Goal: Answer question/provide support

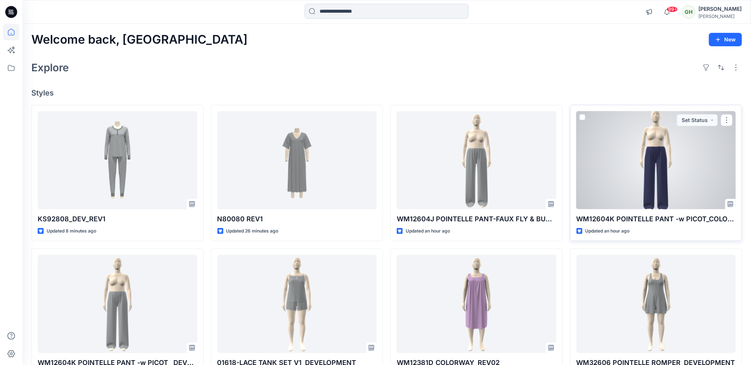
click at [673, 195] on div at bounding box center [656, 160] width 160 height 98
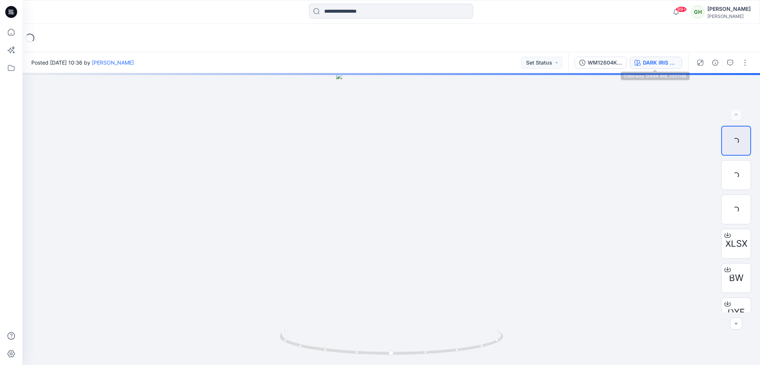
click at [651, 65] on div "DARK IRIS 2051146" at bounding box center [660, 63] width 34 height 8
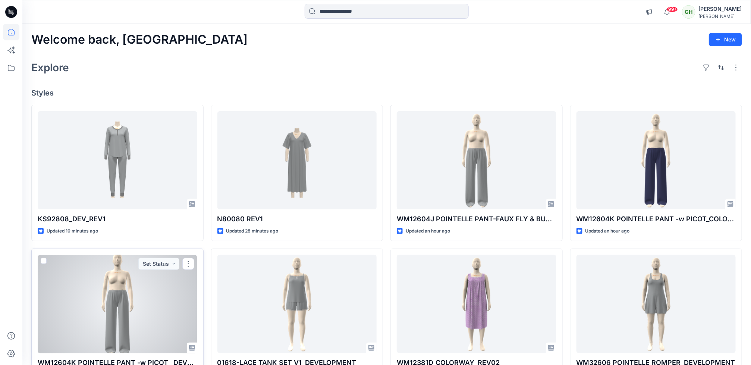
scroll to position [56, 0]
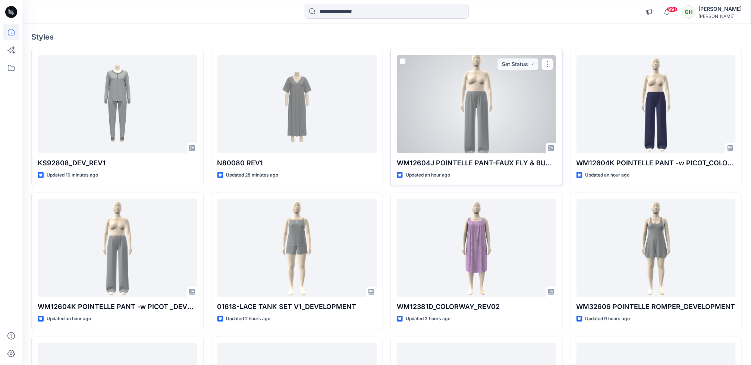
click at [498, 139] on div at bounding box center [477, 104] width 160 height 98
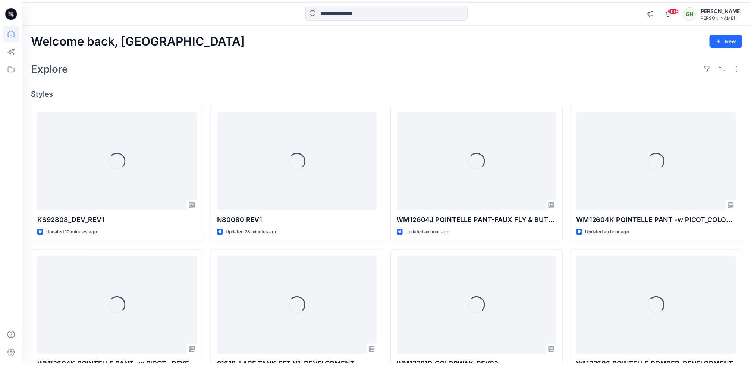
scroll to position [56, 0]
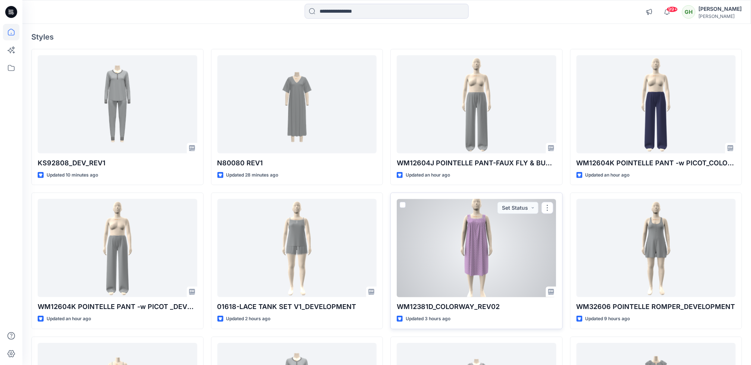
click at [427, 280] on div at bounding box center [477, 248] width 160 height 98
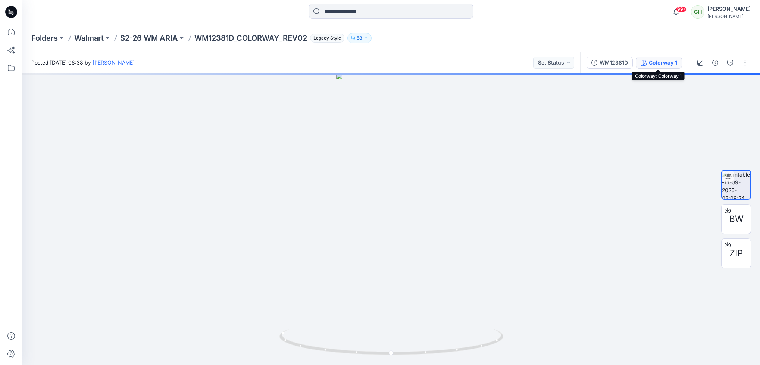
click at [653, 59] on div "Colorway 1" at bounding box center [662, 63] width 28 height 8
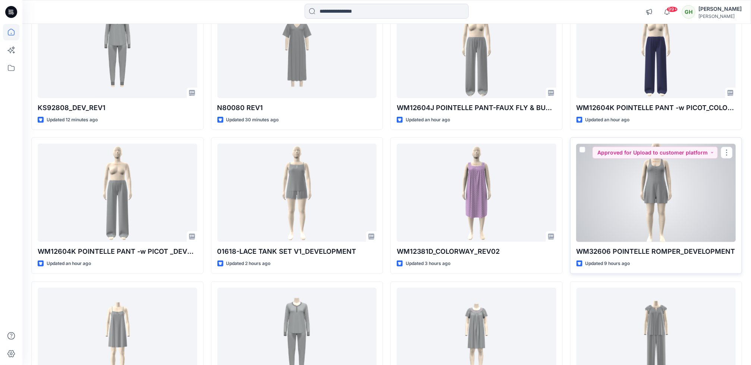
scroll to position [112, 0]
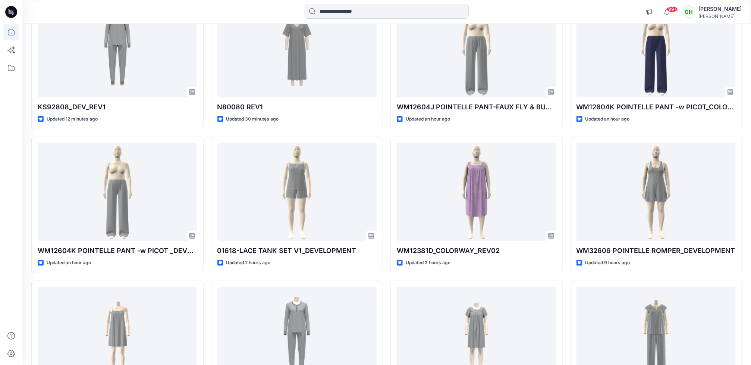
click at [349, 11] on input at bounding box center [387, 11] width 164 height 15
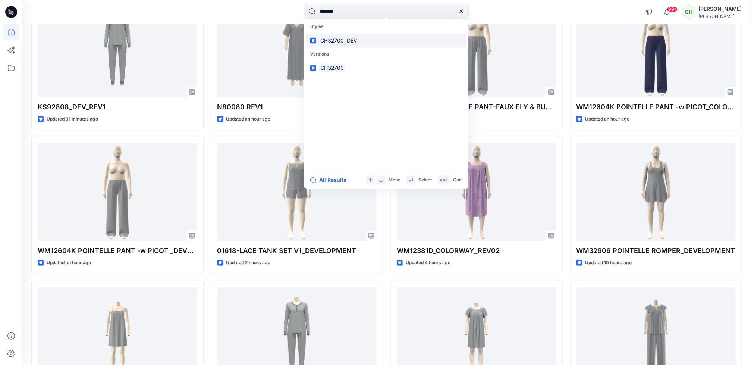
type input "*******"
click at [352, 42] on span "_DEV" at bounding box center [351, 40] width 12 height 6
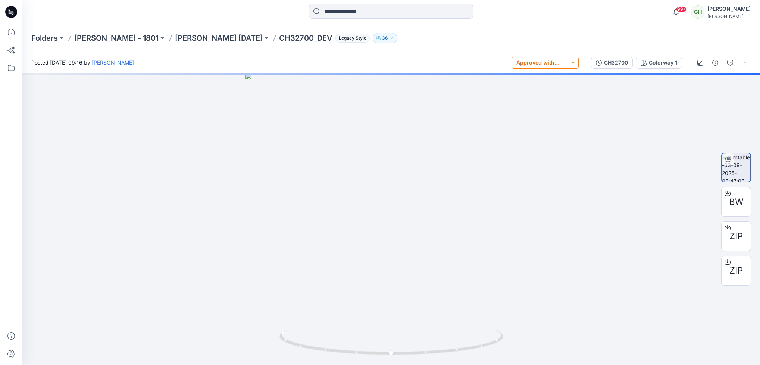
click at [543, 67] on button "Approved with corrections" at bounding box center [544, 63] width 67 height 12
click at [474, 58] on div "Posted [DATE] 09:16 by [PERSON_NAME] Approved with corrections Set Status Appro…" at bounding box center [303, 62] width 562 height 21
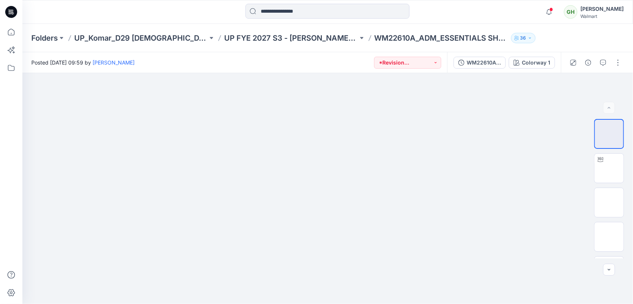
click at [12, 11] on icon at bounding box center [11, 11] width 3 height 0
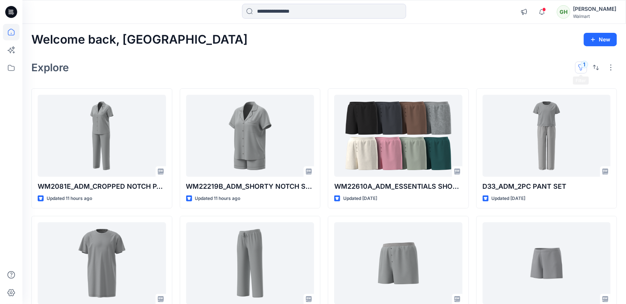
click at [579, 69] on button "1" at bounding box center [581, 68] width 12 height 12
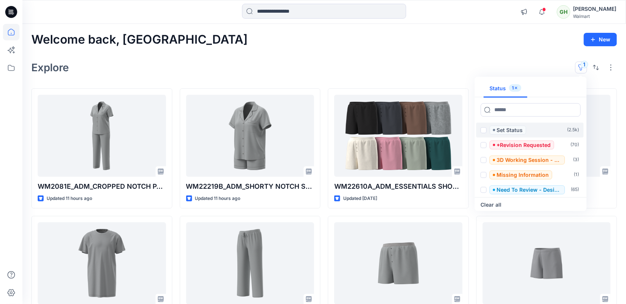
click at [484, 129] on span at bounding box center [484, 130] width 6 height 6
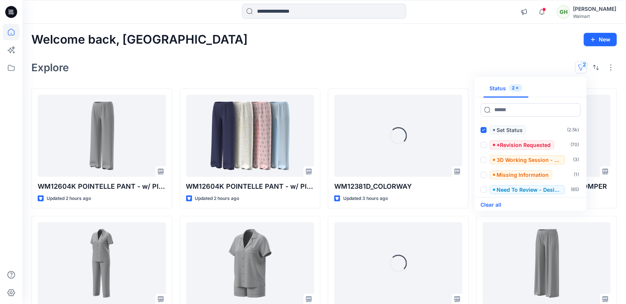
click at [491, 205] on button "Clear all" at bounding box center [491, 204] width 21 height 9
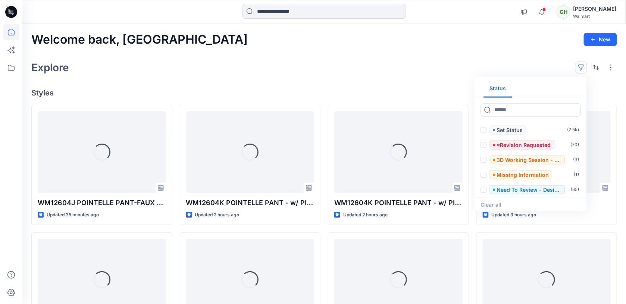
click at [131, 55] on div "Welcome back, Gayan New Explore Status Set Status ( 2.5k ) *Revision Requested …" at bounding box center [323, 270] width 603 height 492
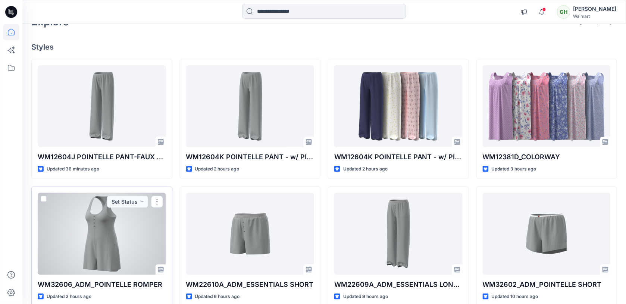
scroll to position [47, 0]
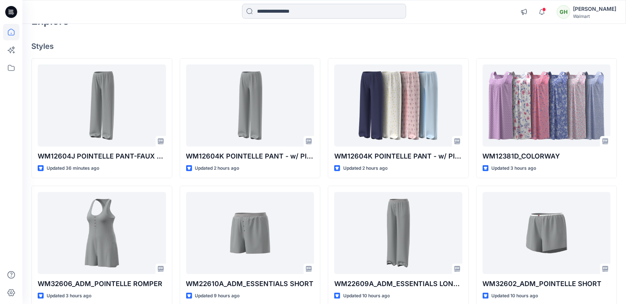
click at [280, 14] on input at bounding box center [324, 11] width 164 height 15
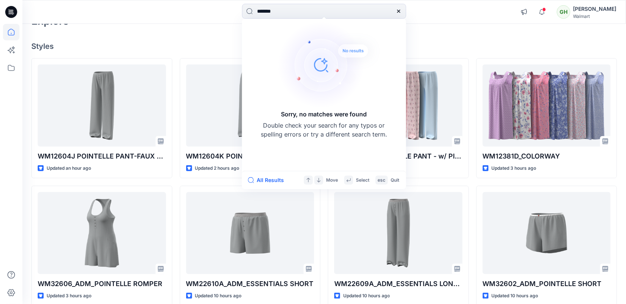
type input "*******"
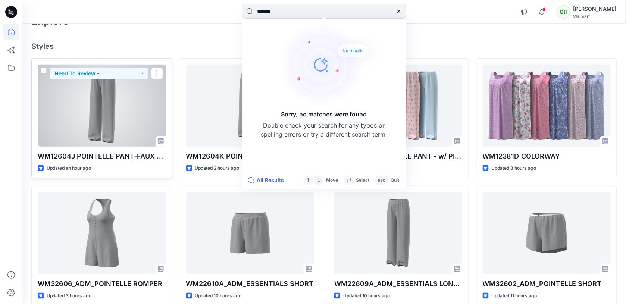
click at [43, 107] on div at bounding box center [102, 106] width 128 height 82
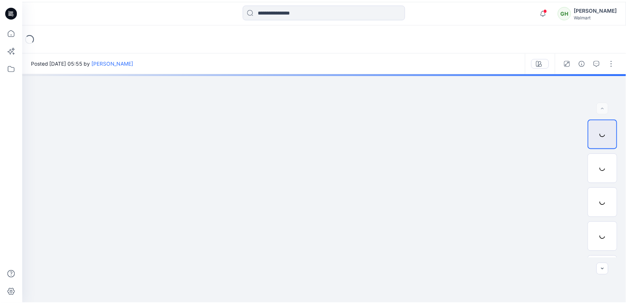
scroll to position [47, 0]
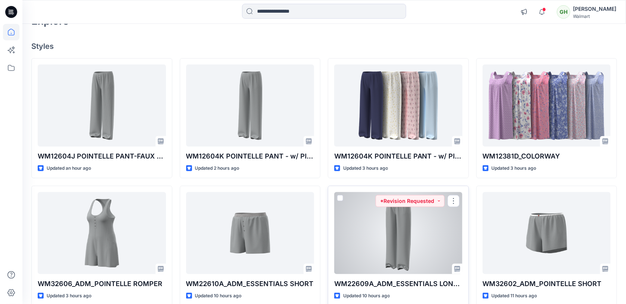
click at [374, 222] on div at bounding box center [398, 233] width 128 height 82
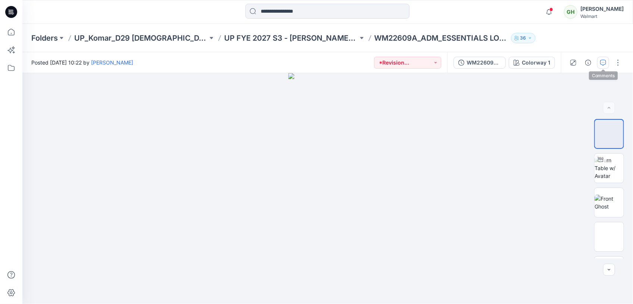
click at [603, 64] on icon "button" at bounding box center [603, 63] width 6 height 6
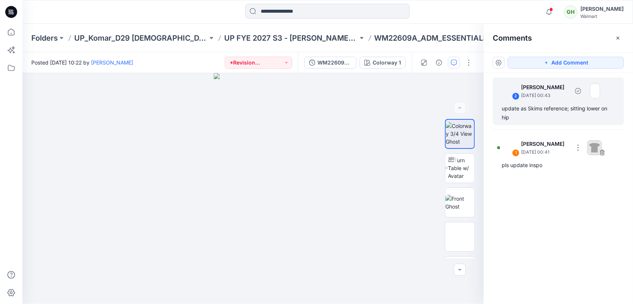
click at [538, 113] on div "update as Skims reference; sitting lower on hip" at bounding box center [558, 113] width 113 height 18
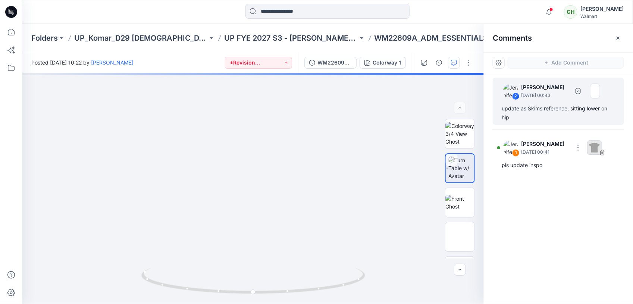
click at [537, 109] on div "update as Skims reference; sitting lower on hip" at bounding box center [558, 113] width 113 height 18
click at [323, 194] on div "Colorway 1 Loading... Material Properties Loading..." at bounding box center [252, 188] width 461 height 231
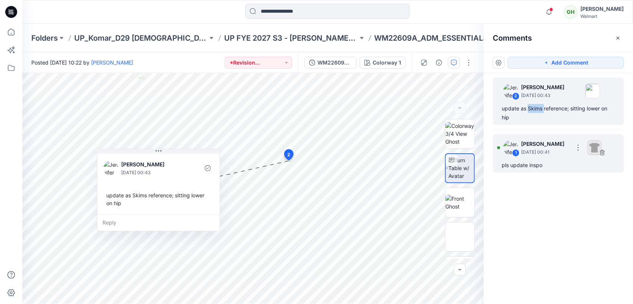
click at [602, 146] on img at bounding box center [594, 147] width 15 height 15
click at [535, 165] on div "pls update inspo" at bounding box center [558, 165] width 113 height 9
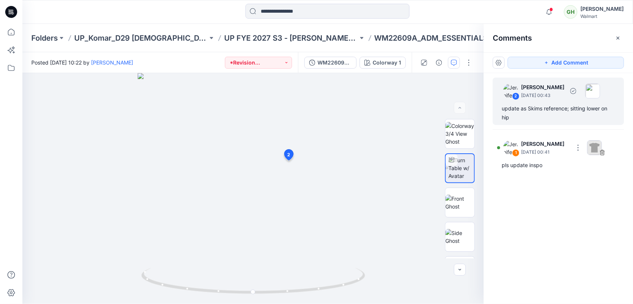
click at [557, 116] on div "update as Skims reference; sitting lower on hip" at bounding box center [558, 113] width 113 height 18
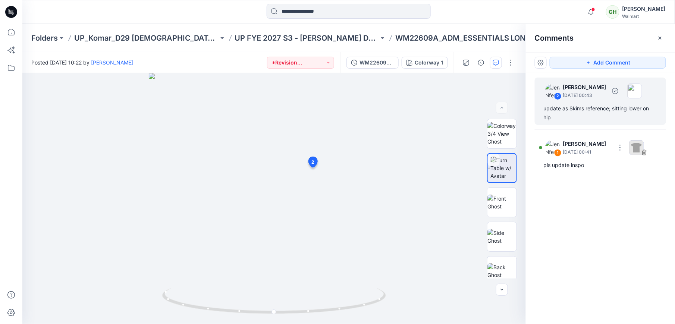
click at [577, 105] on div "update as Skims reference; sitting lower on hip" at bounding box center [600, 113] width 113 height 18
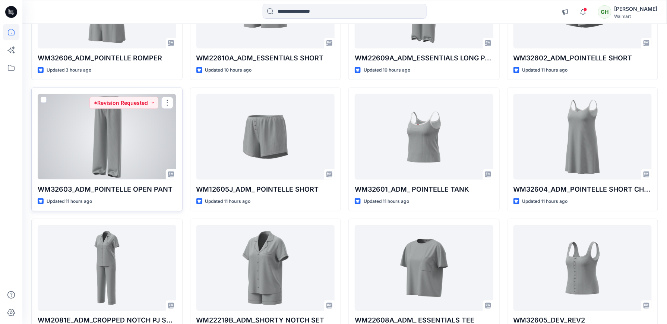
scroll to position [303, 0]
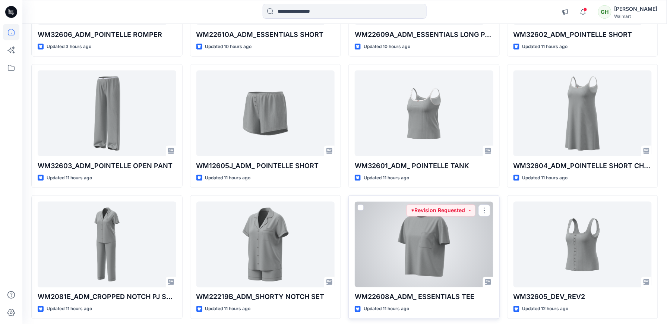
click at [417, 238] on div at bounding box center [424, 244] width 139 height 85
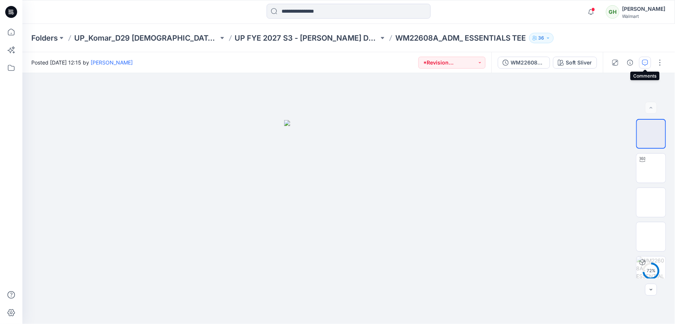
click at [632, 65] on icon "button" at bounding box center [645, 63] width 6 height 6
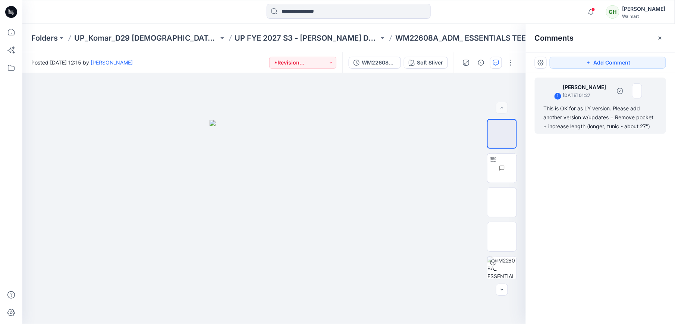
click at [578, 129] on div "This is OK for as LY version. Please add another version w/updates = Remove poc…" at bounding box center [600, 117] width 113 height 27
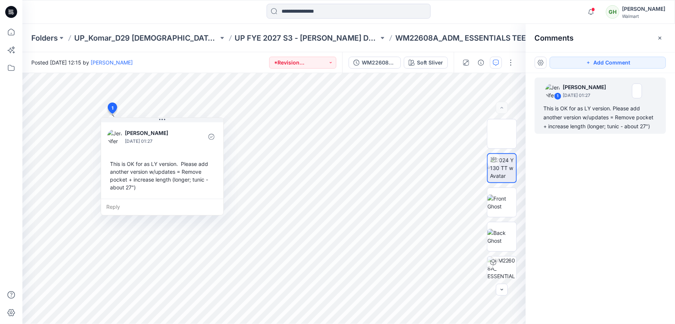
click at [20, 15] on div at bounding box center [11, 12] width 24 height 24
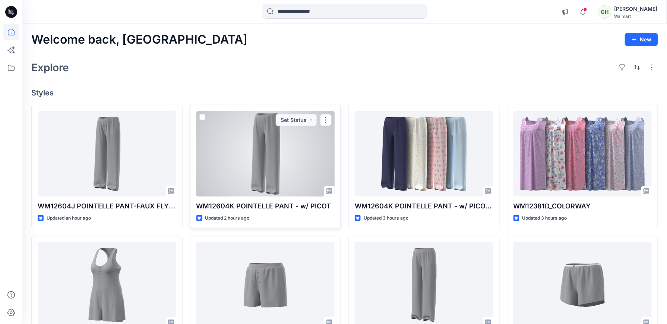
click at [214, 169] on div at bounding box center [266, 153] width 139 height 85
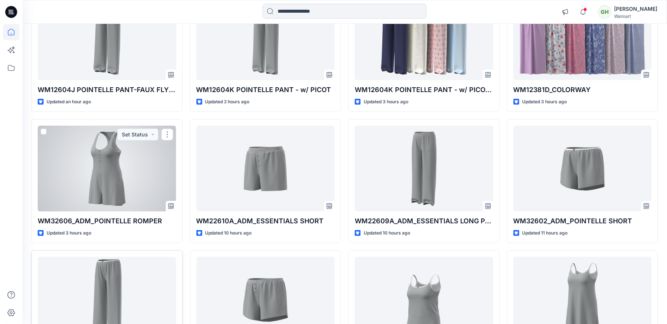
scroll to position [99, 0]
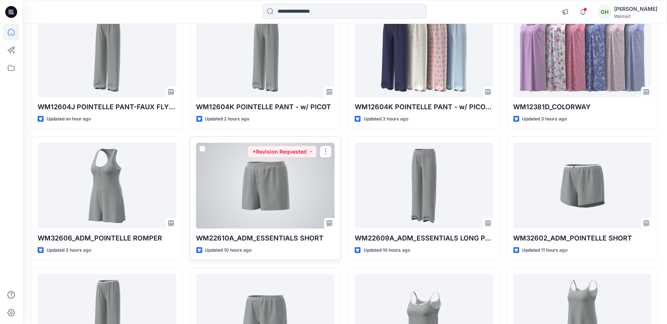
click at [210, 206] on div at bounding box center [266, 185] width 139 height 85
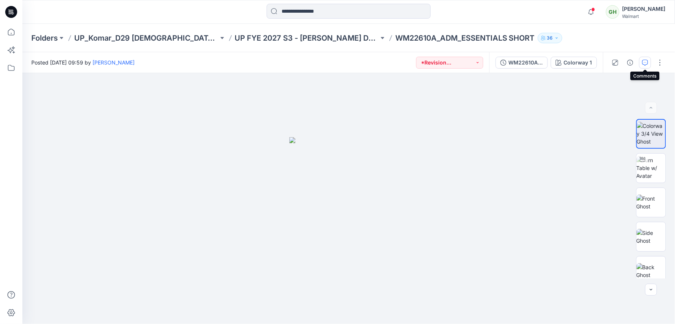
click at [632, 65] on icon "button" at bounding box center [645, 63] width 6 height 6
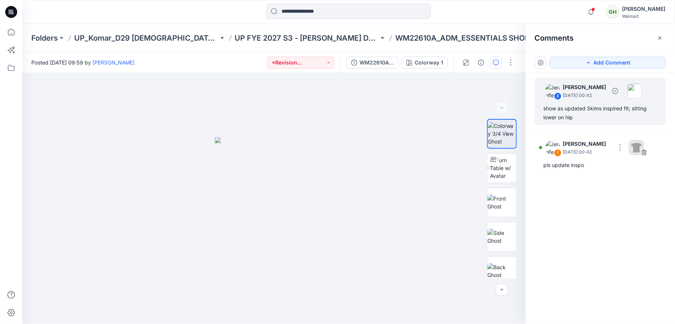
click at [576, 118] on div "show as updated Skims inspired fit; sitting lower on hip" at bounding box center [600, 113] width 113 height 18
